Goal: Task Accomplishment & Management: Use online tool/utility

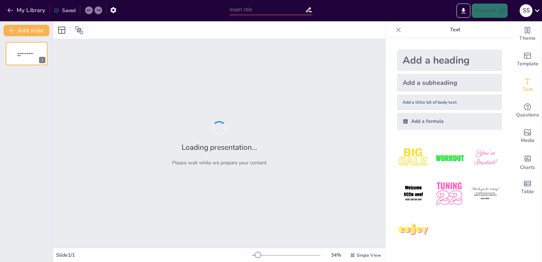
type input "Tu bici, tu poder: una solución al cambio climático."
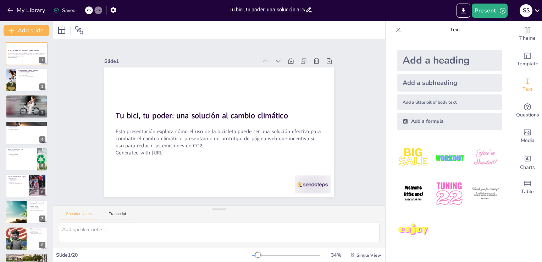
checkbox input "true"
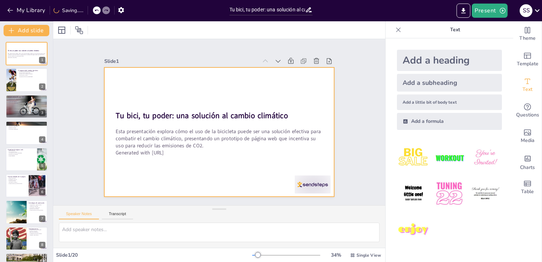
checkbox input "true"
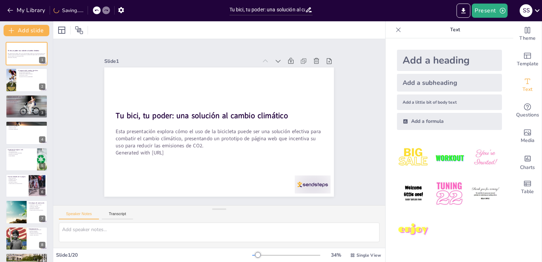
checkbox input "true"
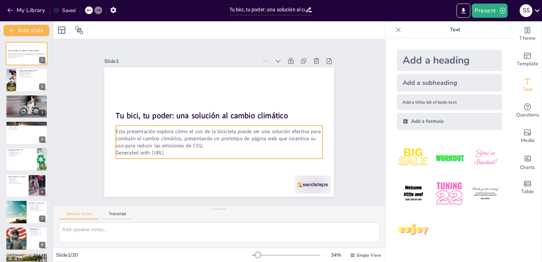
checkbox input "true"
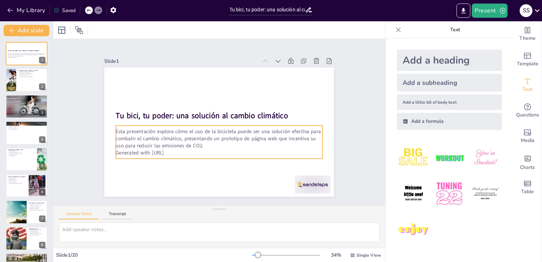
checkbox input "true"
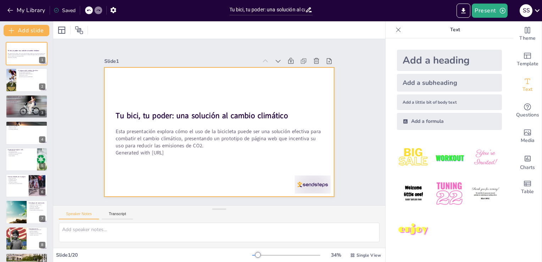
checkbox input "true"
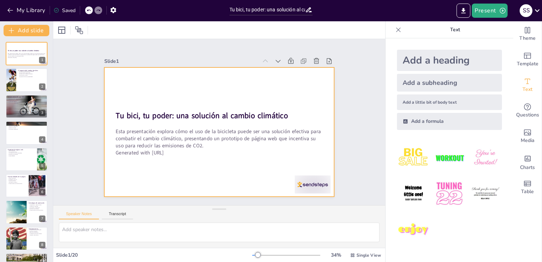
checkbox input "true"
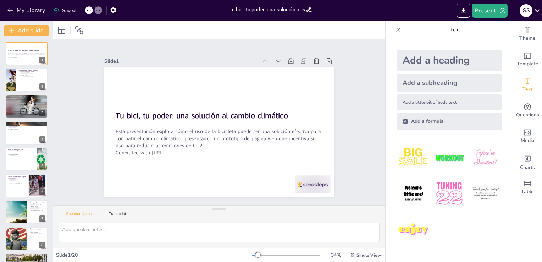
checkbox input "true"
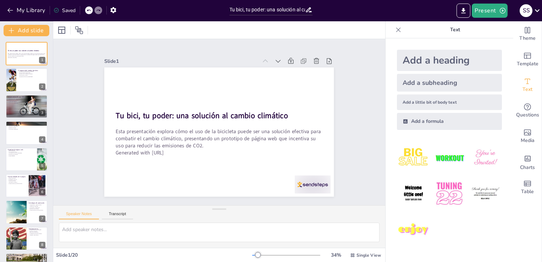
checkbox input "true"
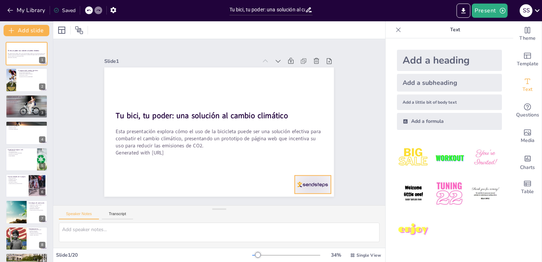
checkbox input "true"
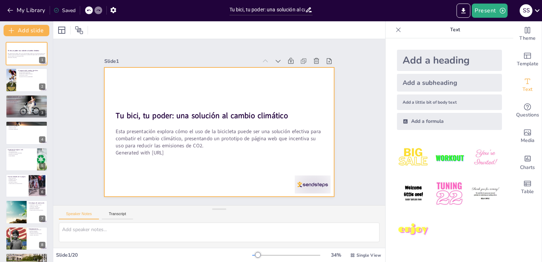
checkbox input "true"
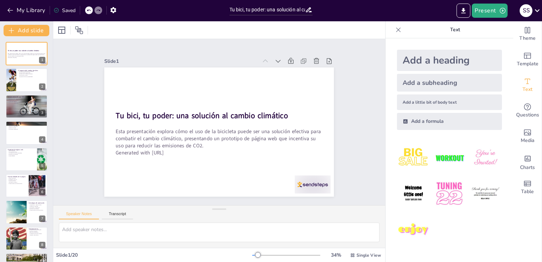
checkbox input "true"
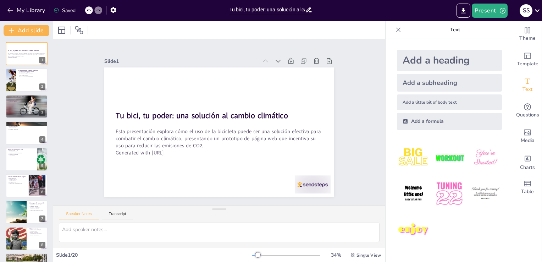
checkbox input "true"
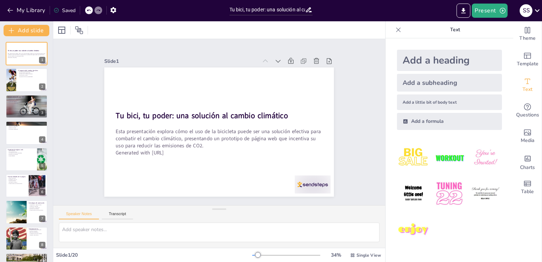
checkbox input "true"
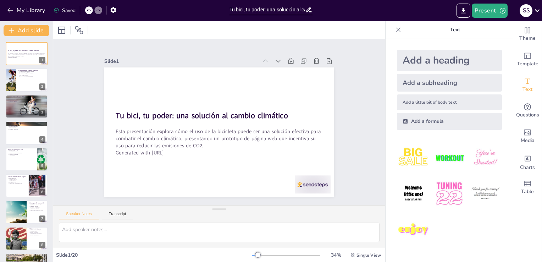
checkbox input "true"
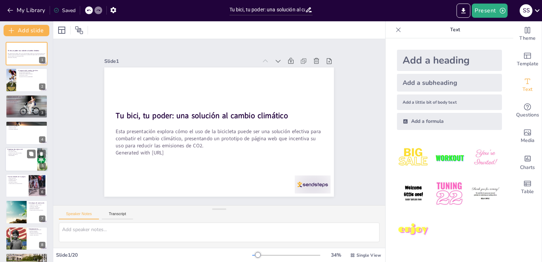
checkbox input "true"
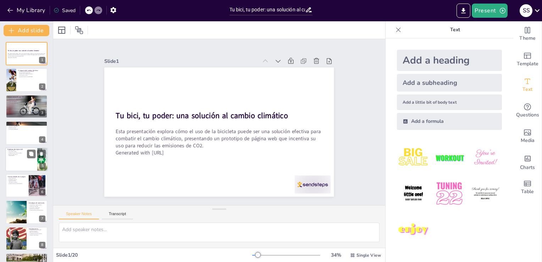
checkbox input "true"
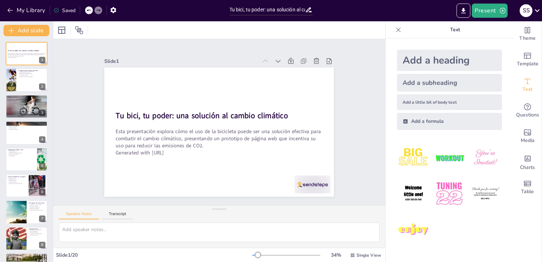
checkbox input "true"
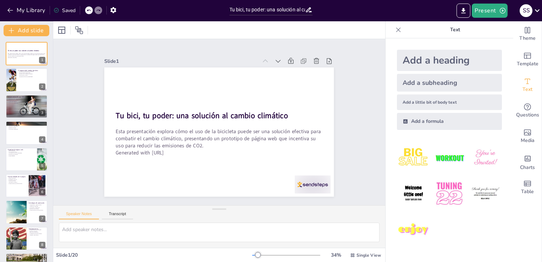
checkbox input "true"
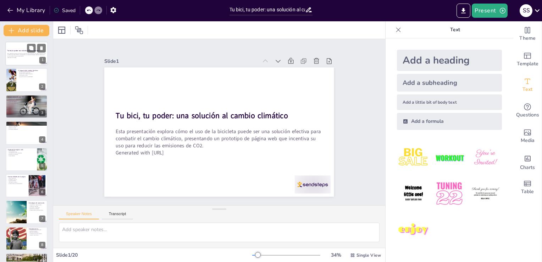
checkbox input "true"
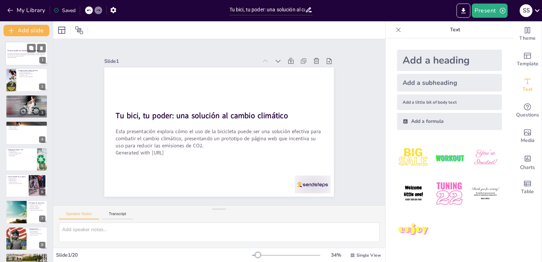
checkbox input "true"
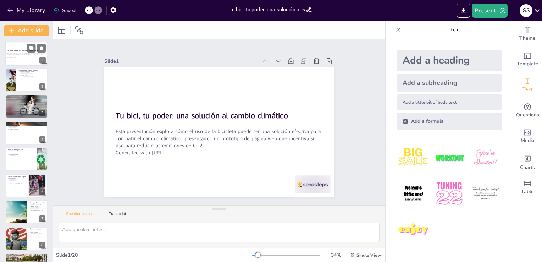
checkbox input "true"
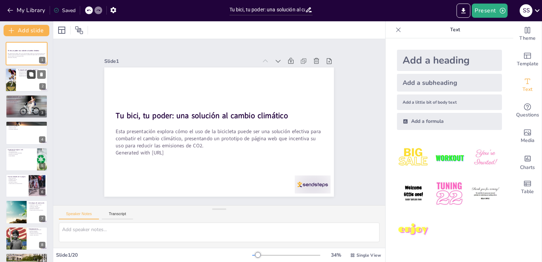
checkbox input "true"
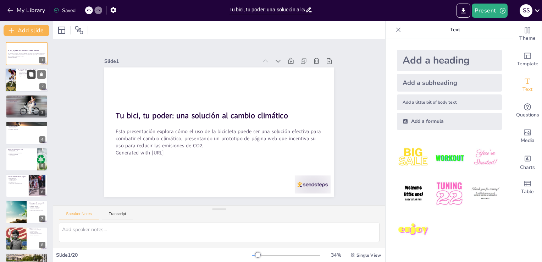
checkbox input "true"
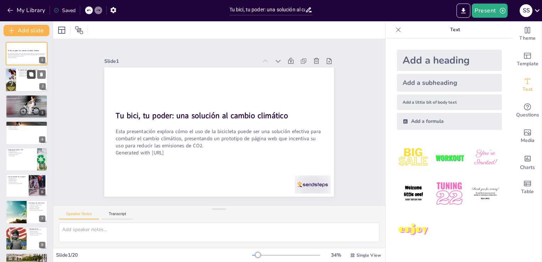
checkbox input "true"
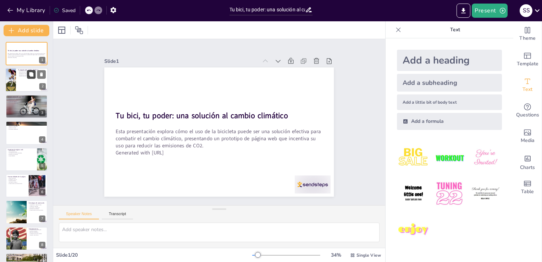
click at [28, 77] on button at bounding box center [31, 74] width 9 height 9
type textarea "Lo ipsumdo si ametconsecte adipisci el se doeiusmo temporincid utl etdolo m ali…"
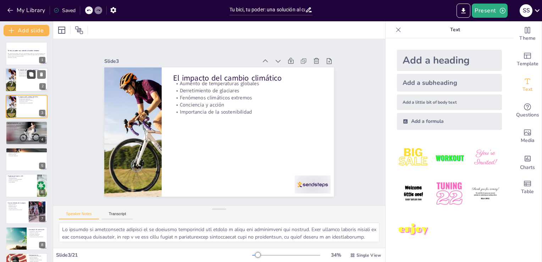
checkbox input "true"
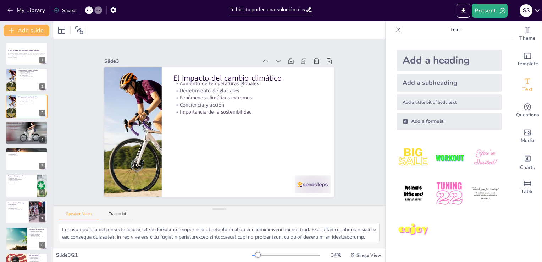
checkbox input "true"
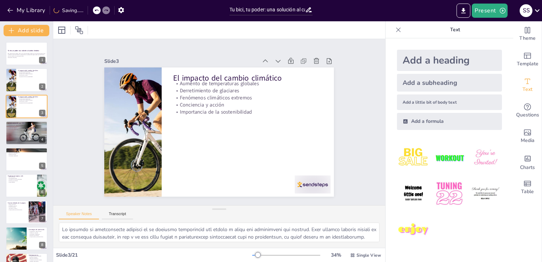
checkbox input "true"
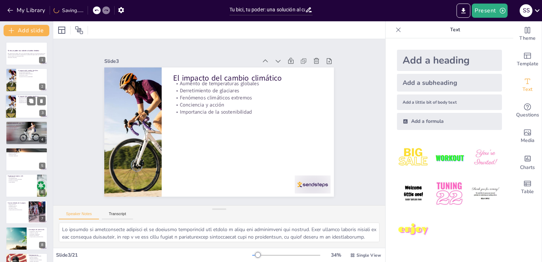
checkbox input "true"
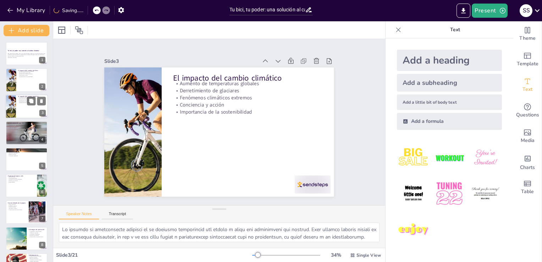
checkbox input "true"
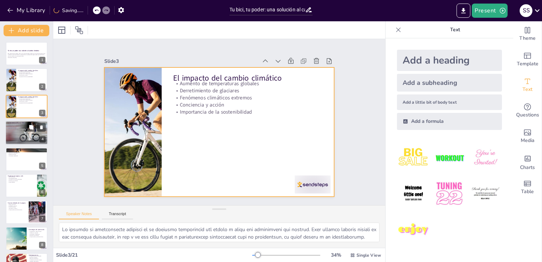
checkbox input "true"
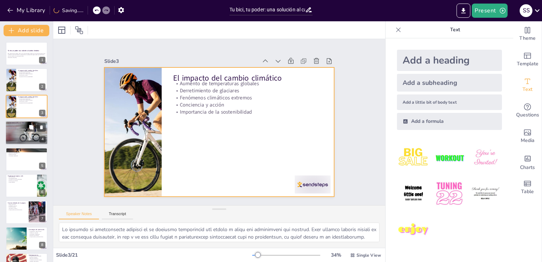
checkbox input "true"
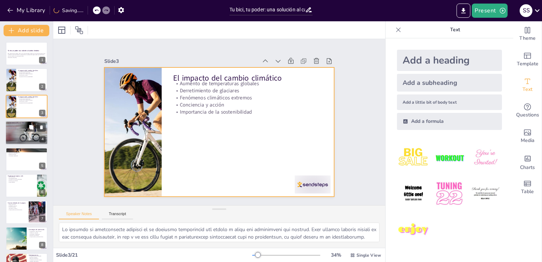
checkbox input "true"
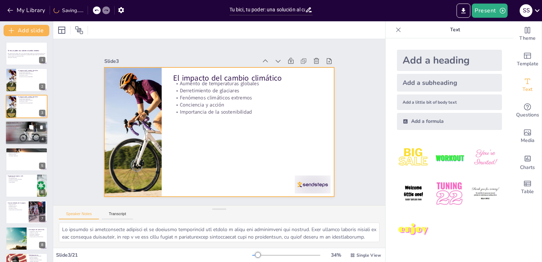
checkbox input "true"
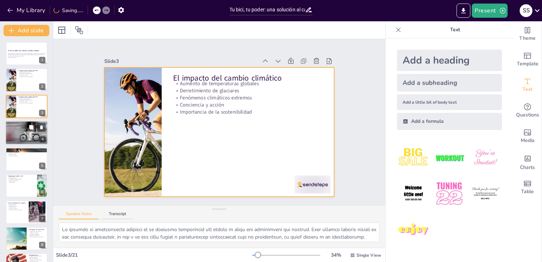
checkbox input "true"
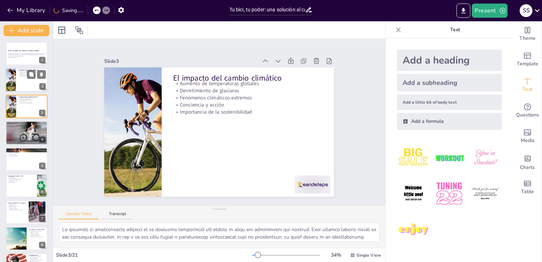
checkbox input "true"
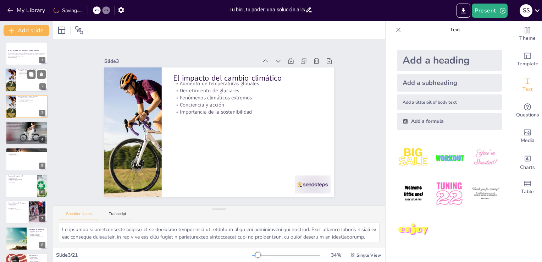
checkbox input "true"
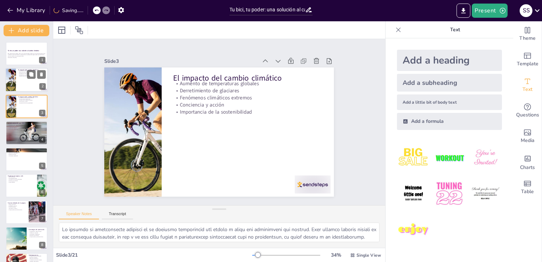
checkbox input "true"
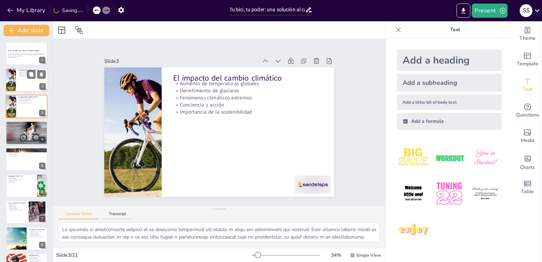
checkbox input "true"
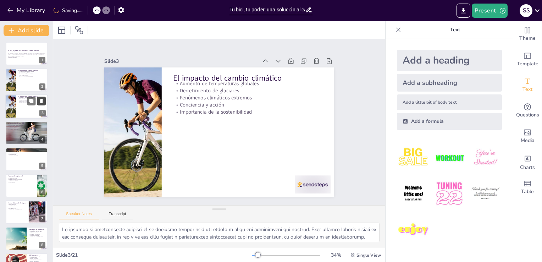
checkbox input "true"
click at [37, 100] on div at bounding box center [36, 100] width 19 height 9
click at [40, 72] on icon at bounding box center [41, 74] width 5 height 5
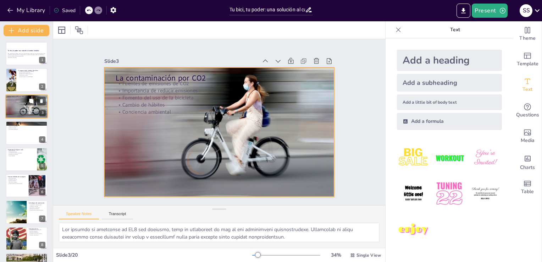
click at [36, 107] on div at bounding box center [26, 106] width 43 height 24
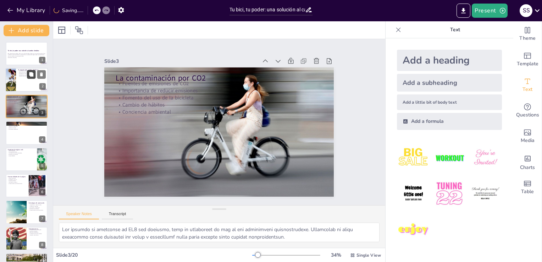
click at [34, 70] on button at bounding box center [31, 74] width 9 height 9
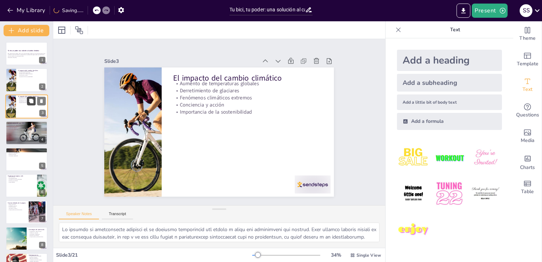
click at [28, 99] on button at bounding box center [31, 100] width 9 height 9
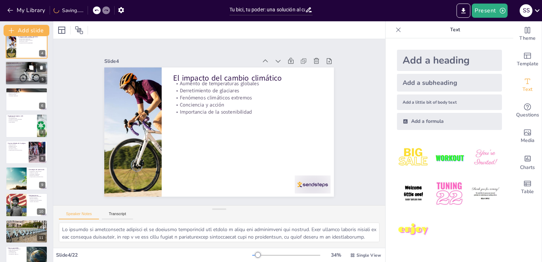
scroll to position [106, 0]
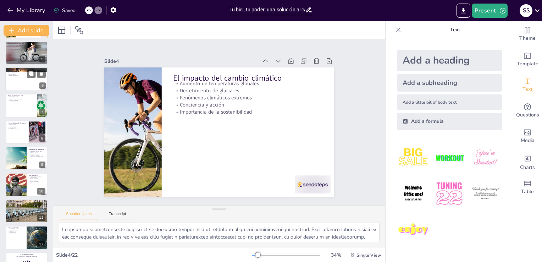
click at [24, 86] on div at bounding box center [26, 79] width 43 height 24
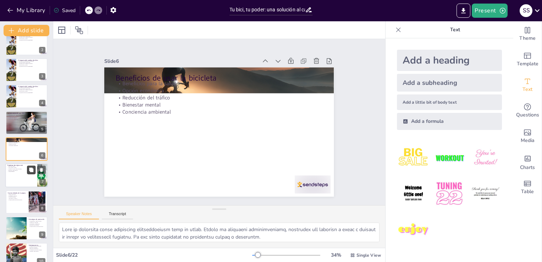
click at [32, 168] on icon at bounding box center [31, 169] width 4 height 4
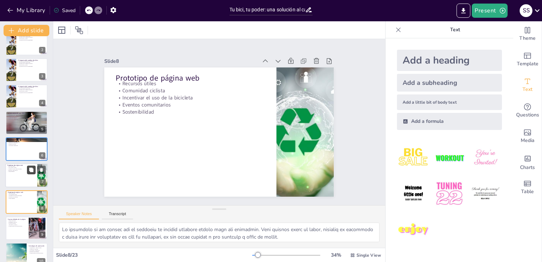
scroll to position [89, 0]
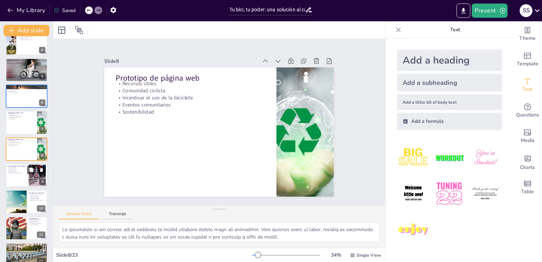
click at [19, 175] on div at bounding box center [26, 175] width 43 height 24
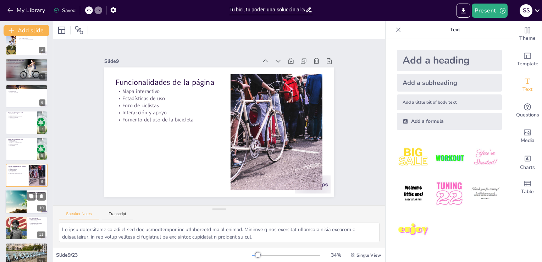
scroll to position [116, 0]
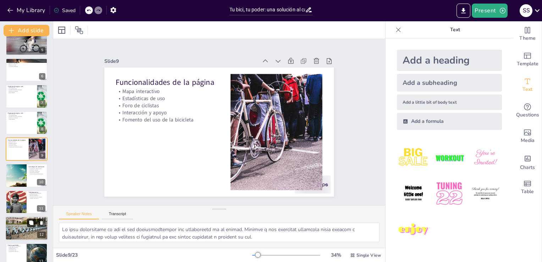
click at [28, 220] on button at bounding box center [31, 223] width 9 height 9
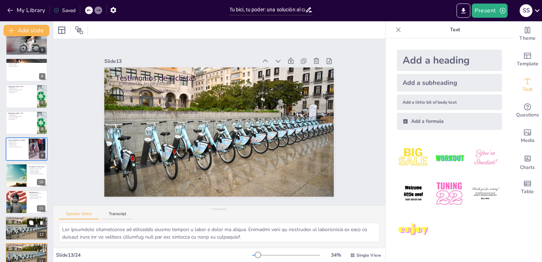
scroll to position [221, 0]
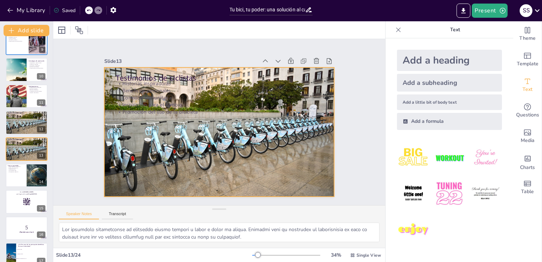
click at [244, 153] on div at bounding box center [218, 132] width 244 height 170
click at [363, 103] on div "Slide 1 Tu bici, tu poder: una solución al cambio climático Esta presentación e…" at bounding box center [219, 122] width 332 height 166
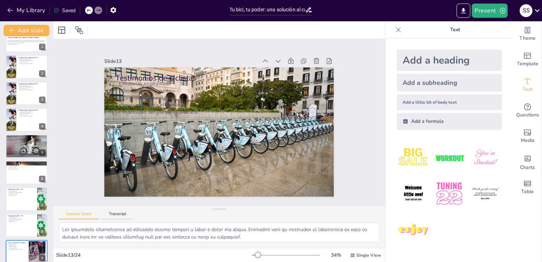
scroll to position [0, 0]
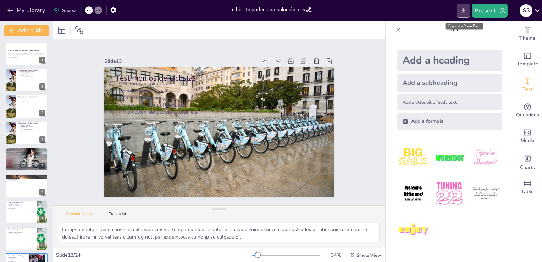
click at [467, 11] on icon "Export to PowerPoint" at bounding box center [463, 10] width 7 height 7
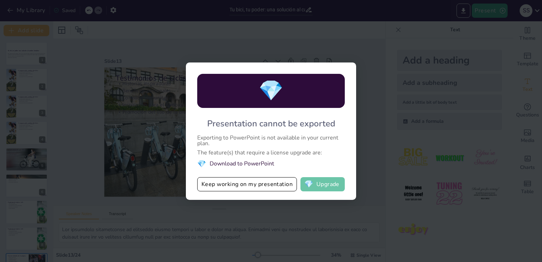
click at [326, 185] on button "💎 Upgrade" at bounding box center [322, 184] width 44 height 14
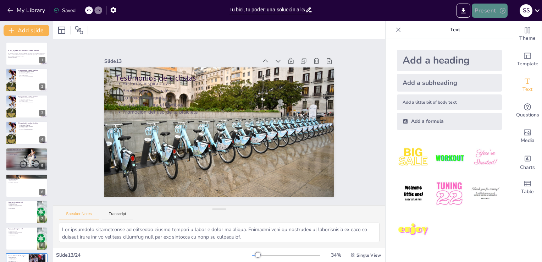
drag, startPoint x: 494, startPoint y: 8, endPoint x: 493, endPoint y: 4, distance: 3.6
click at [494, 6] on button "Present" at bounding box center [489, 11] width 35 height 14
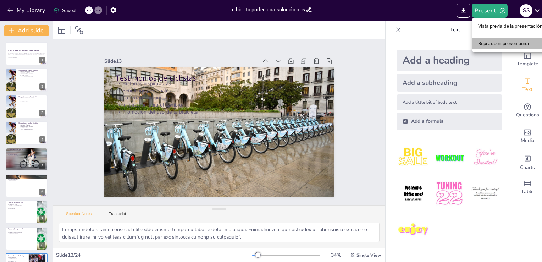
click at [499, 46] on li "Reproducir presentación" at bounding box center [511, 43] width 76 height 11
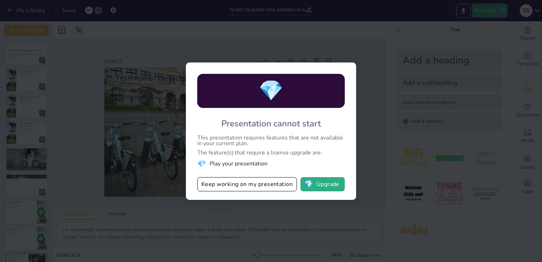
click at [349, 30] on div "💎 Presentation cannot start This presentation requires features that are not av…" at bounding box center [271, 131] width 542 height 262
click at [251, 185] on button "Keep working on my presentation" at bounding box center [247, 184] width 100 height 14
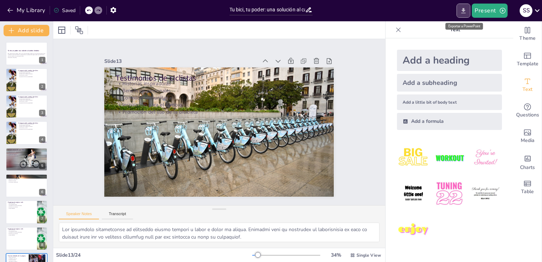
click at [462, 11] on icon "Export to PowerPoint" at bounding box center [463, 10] width 7 height 7
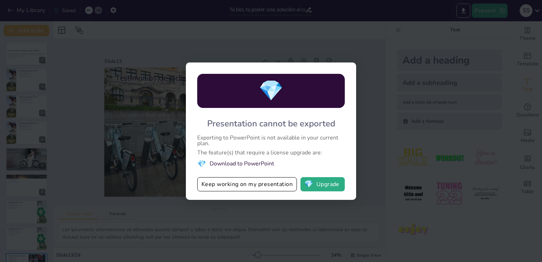
click at [342, 27] on div "💎 Presentation cannot be exported Exporting to PowerPoint is not available in y…" at bounding box center [271, 131] width 542 height 262
click at [324, 183] on button "💎 Upgrade" at bounding box center [322, 184] width 44 height 14
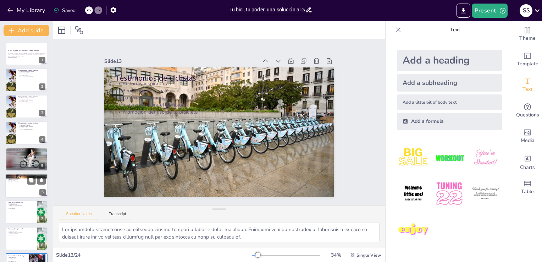
click at [13, 192] on div at bounding box center [26, 185] width 43 height 24
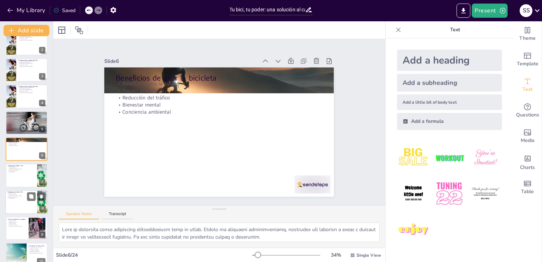
click at [26, 209] on div at bounding box center [26, 202] width 43 height 24
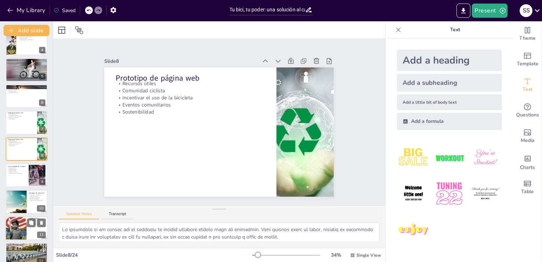
click at [24, 238] on div at bounding box center [16, 228] width 32 height 24
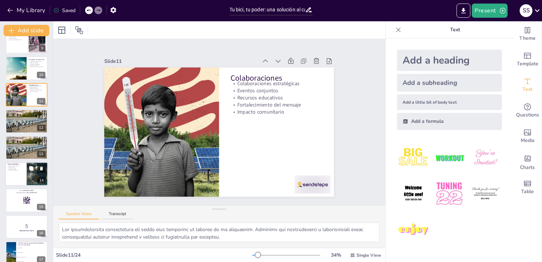
scroll to position [239, 0]
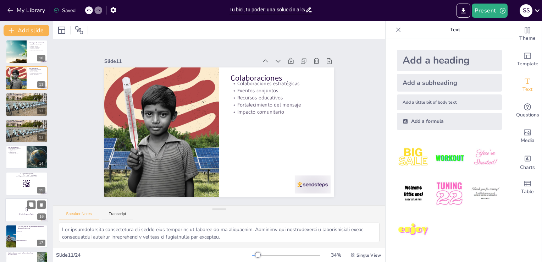
click at [24, 213] on strong "¡Prepárate para el quiz!" at bounding box center [26, 214] width 15 height 2
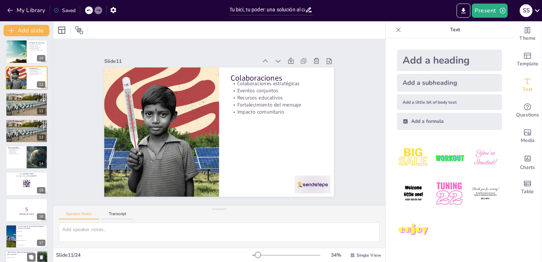
scroll to position [300, 0]
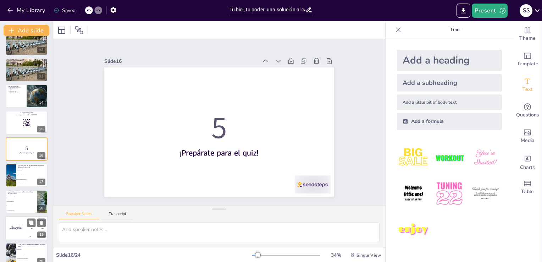
click at [32, 233] on div "300 Niels" at bounding box center [37, 236] width 21 height 8
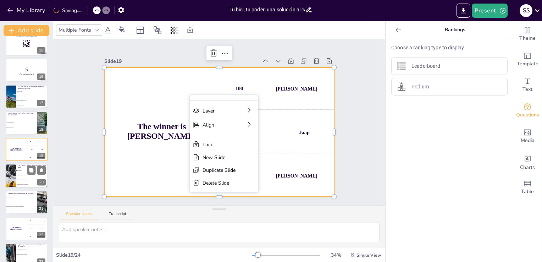
click at [44, 179] on div "20" at bounding box center [41, 182] width 9 height 6
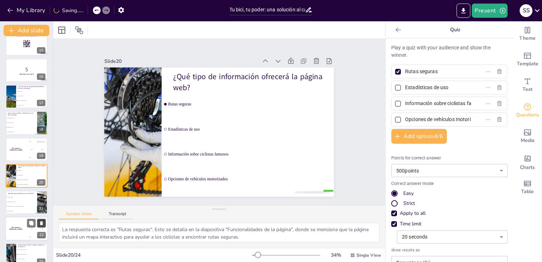
scroll to position [406, 0]
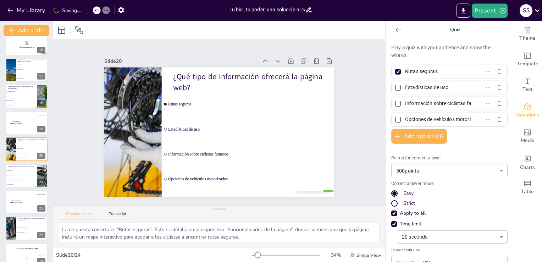
click at [33, 179] on span "Con instituciones locales y organizaciones ambientales" at bounding box center [22, 179] width 30 height 1
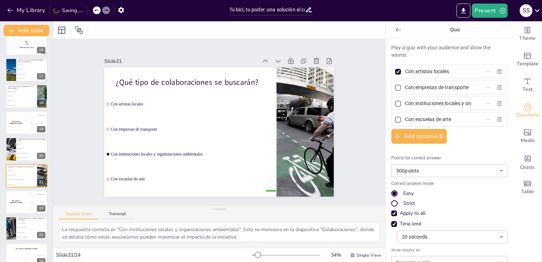
scroll to position [416, 0]
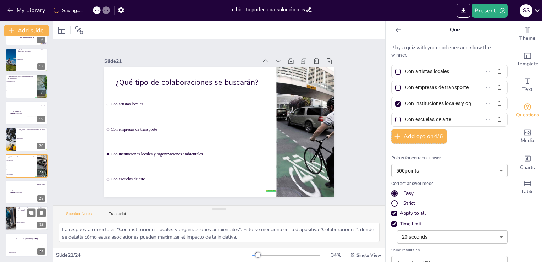
click at [25, 221] on li "Mejora de la agricultura" at bounding box center [32, 222] width 32 height 5
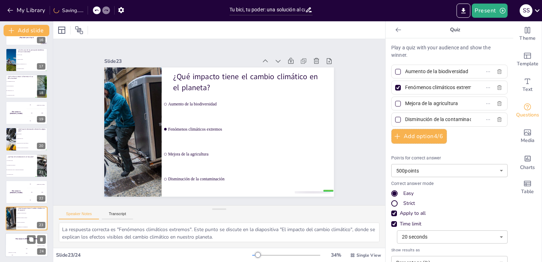
click at [28, 245] on div "Jaap 200" at bounding box center [27, 251] width 14 height 12
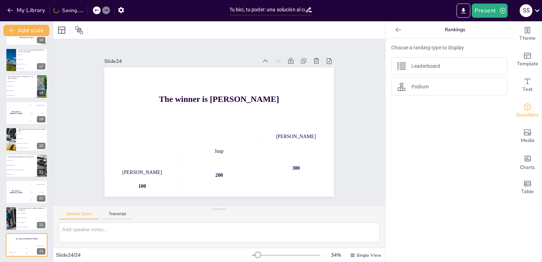
click at [436, 143] on div "Choose a ranking type to display Leaderboard Podium" at bounding box center [450, 149] width 128 height 223
click at [11, 13] on icon "button" at bounding box center [10, 10] width 7 height 7
